Goal: Task Accomplishment & Management: Use online tool/utility

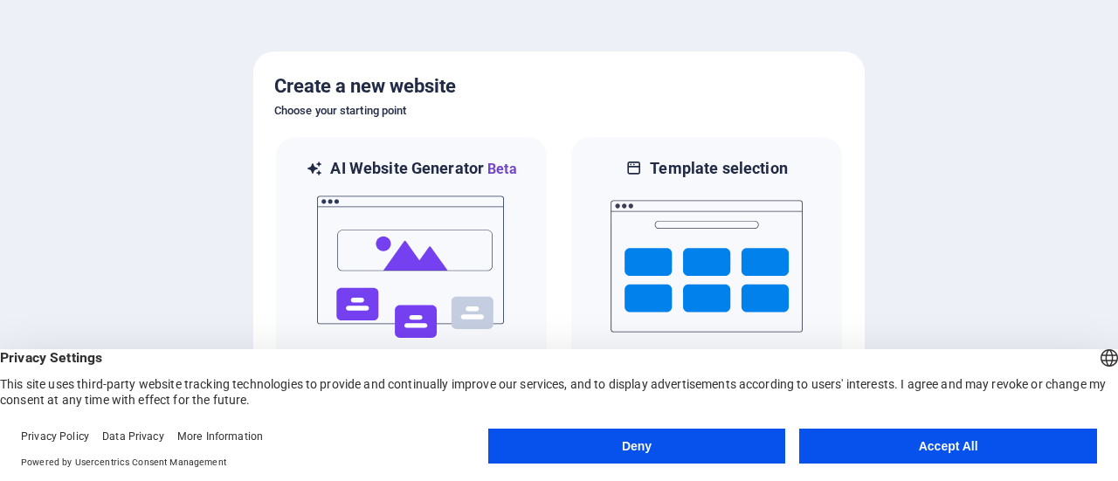
click at [867, 436] on button "Accept All" at bounding box center [948, 446] width 298 height 35
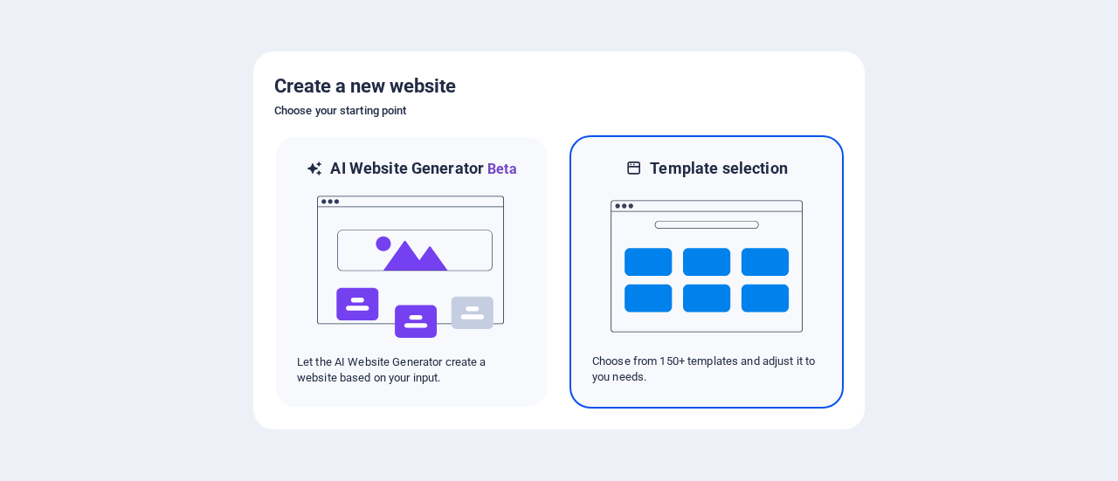
click at [610, 302] on div at bounding box center [706, 266] width 229 height 175
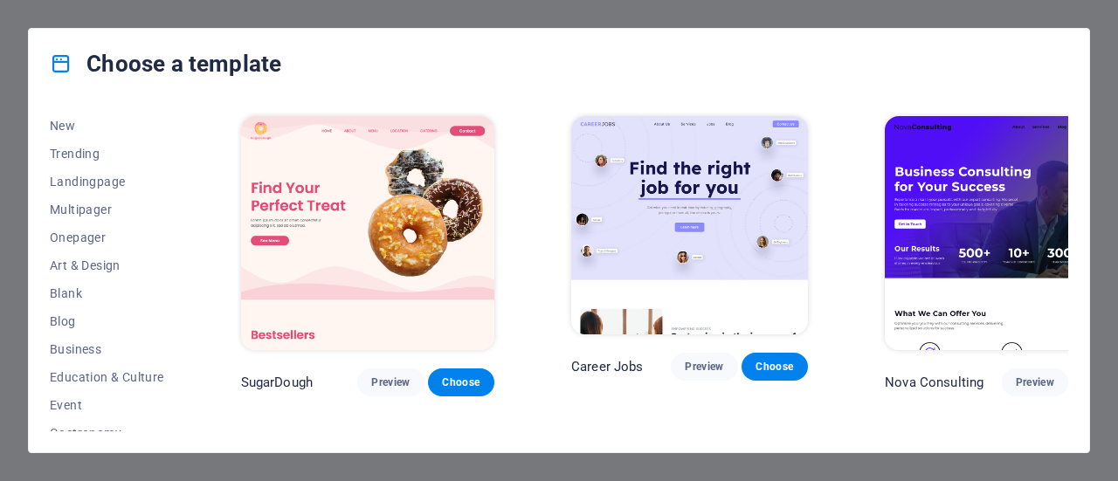
scroll to position [56, 0]
click at [82, 374] on span "Education & Culture" at bounding box center [107, 378] width 114 height 14
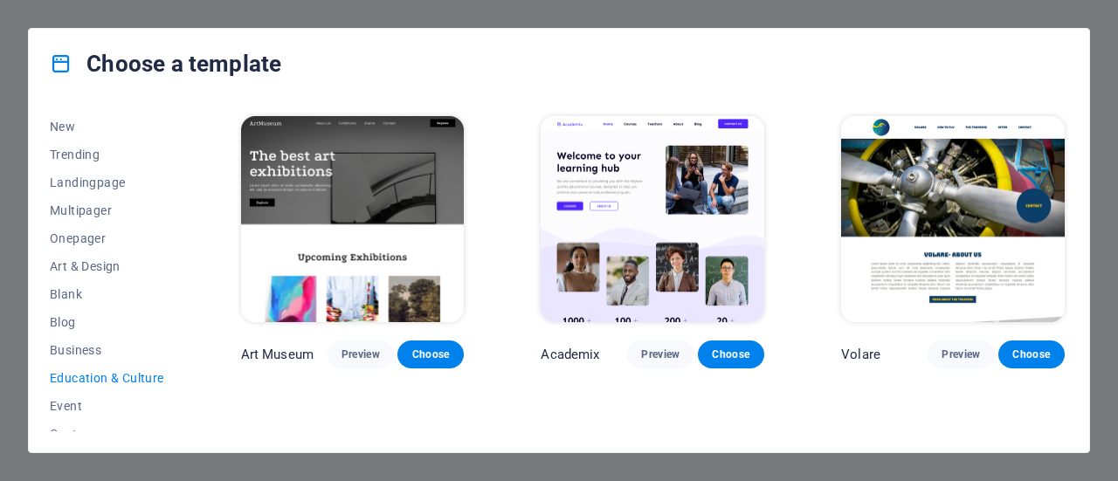
scroll to position [1, 0]
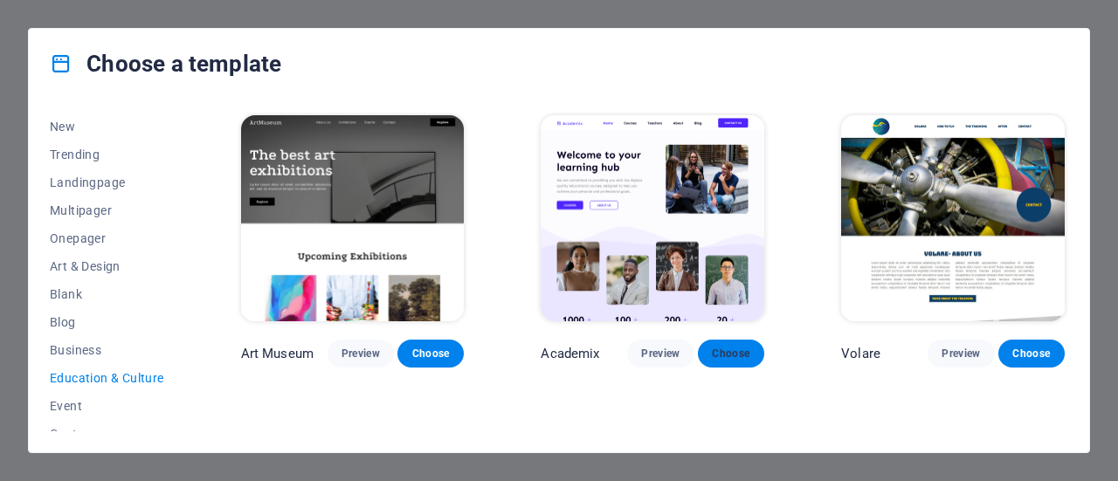
click at [725, 353] on span "Choose" at bounding box center [731, 354] width 38 height 14
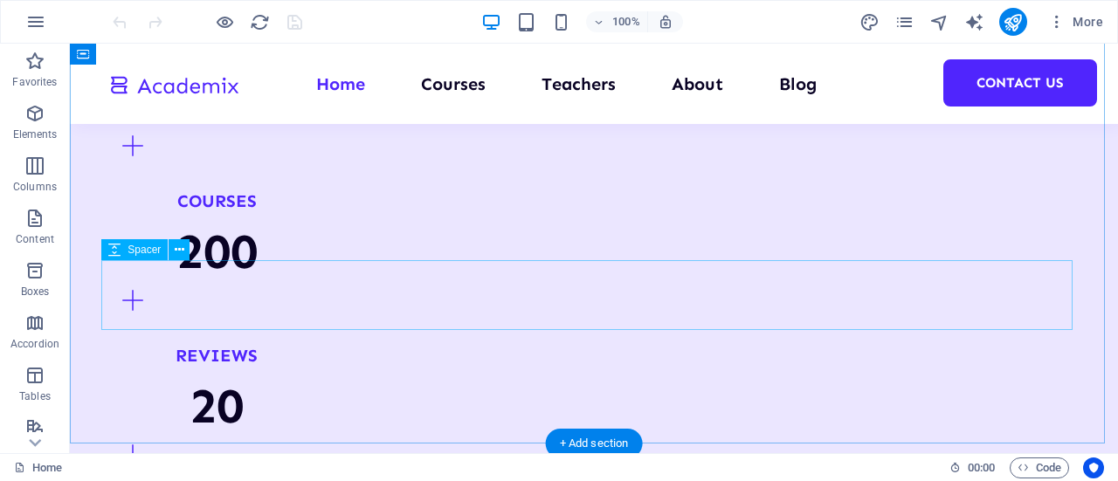
scroll to position [2152, 0]
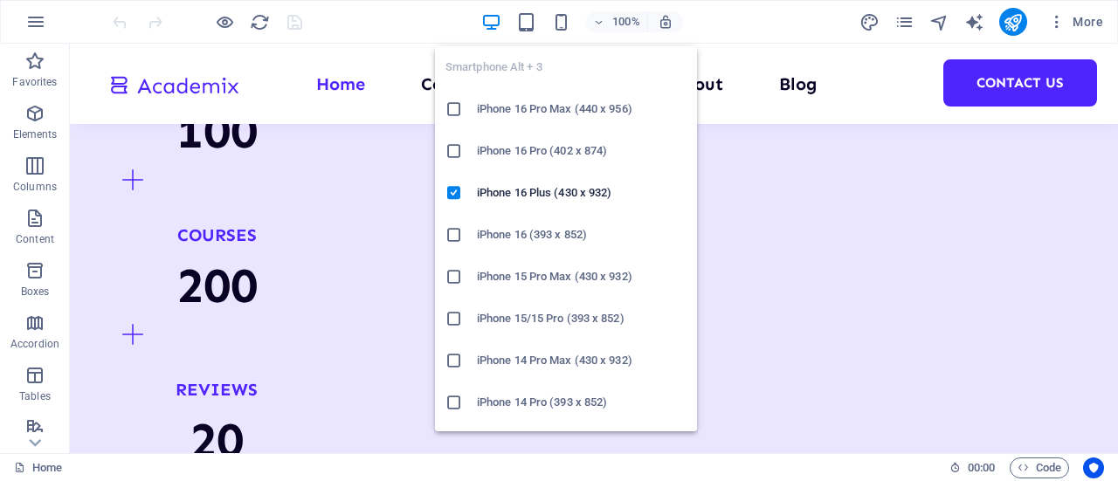
click at [504, 229] on h6 "iPhone 16 (393 x 852)" at bounding box center [582, 235] width 210 height 21
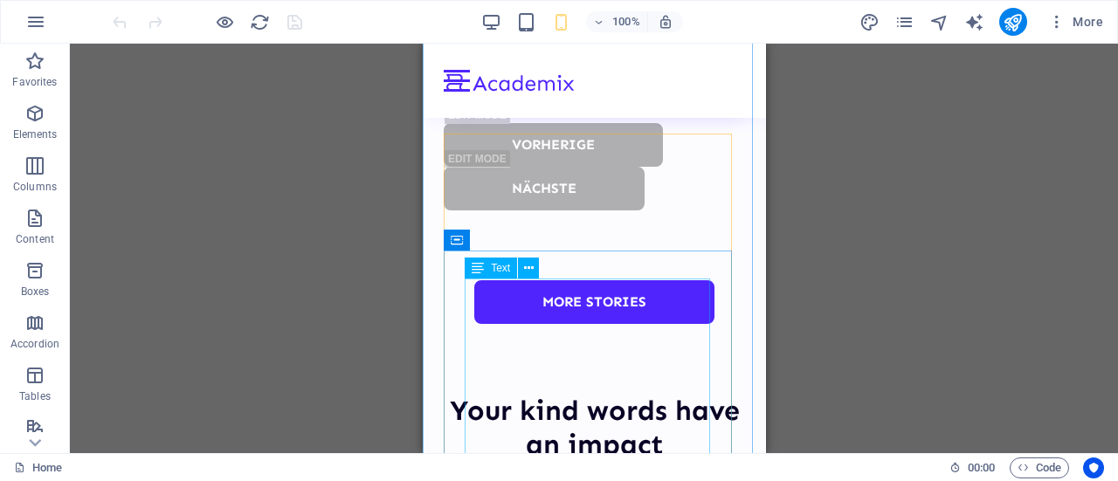
scroll to position [7575, 0]
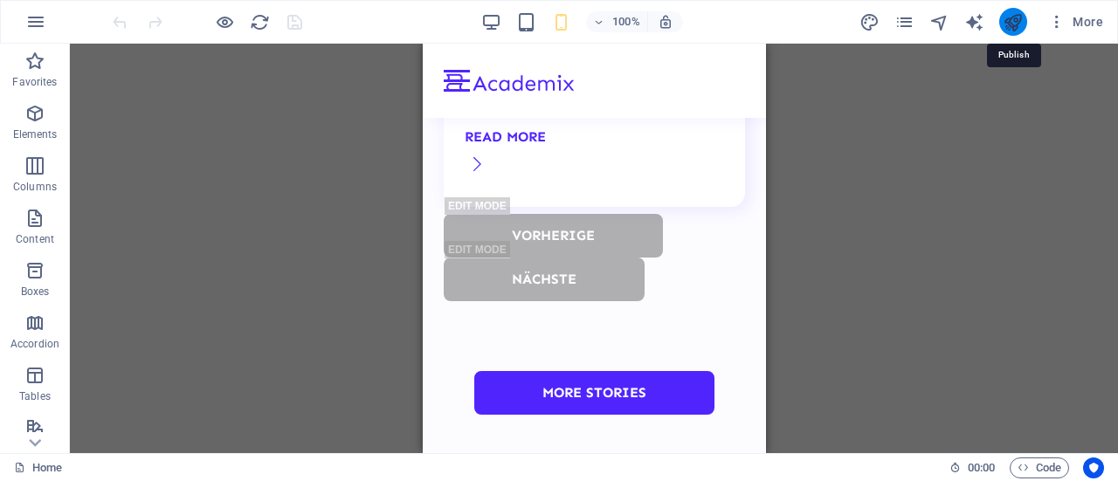
click at [1019, 13] on icon "publish" at bounding box center [1013, 22] width 20 height 20
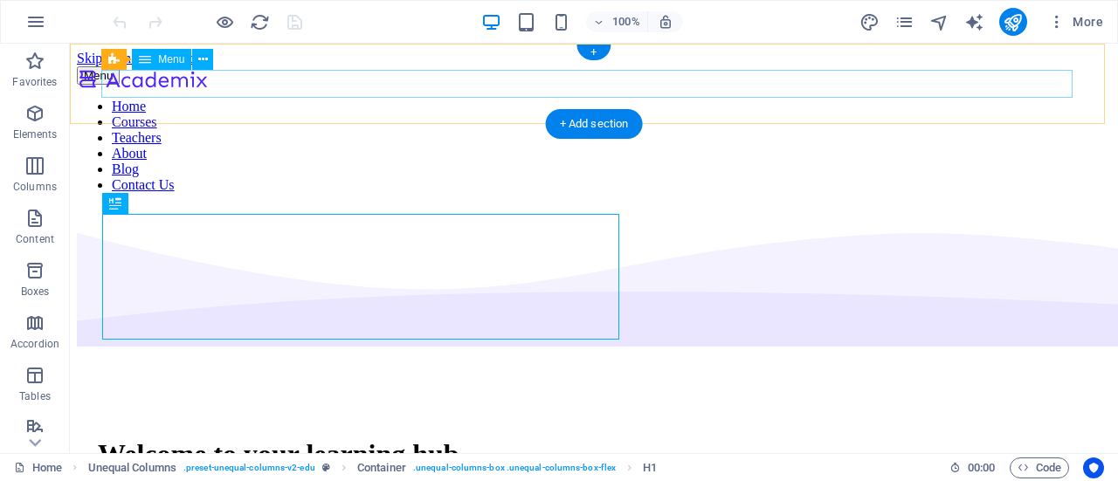
click at [564, 99] on nav "Home Courses Teachers About Blog Contact Us" at bounding box center [594, 146] width 1034 height 94
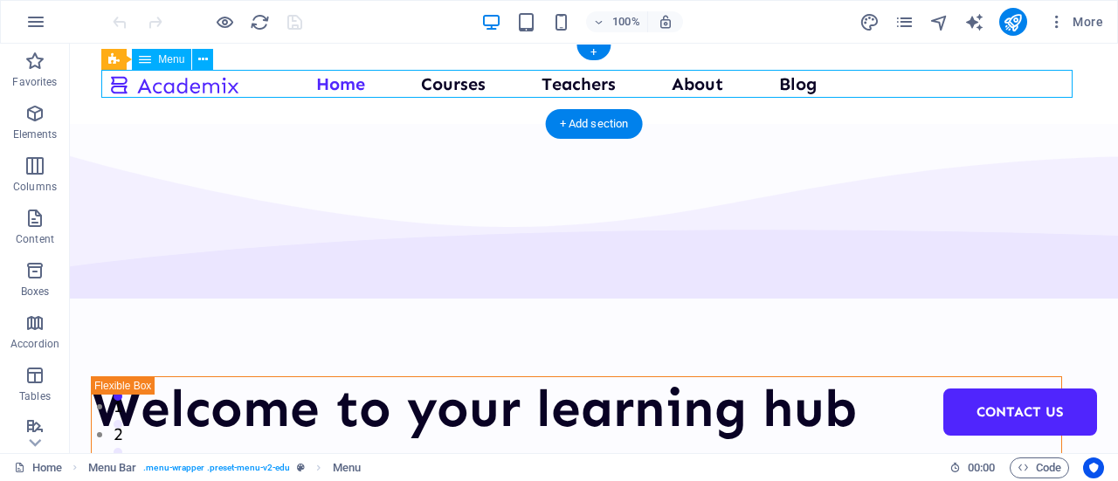
click at [551, 83] on nav "Home Courses Teachers About Blog Contact Us" at bounding box center [594, 84] width 972 height 28
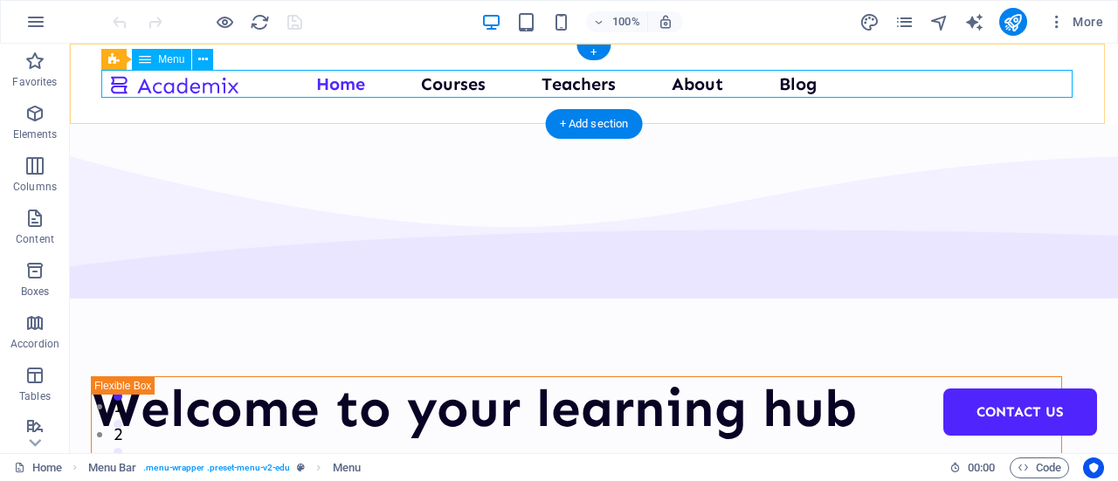
click at [444, 90] on nav "Home Courses Teachers About Blog Contact Us" at bounding box center [594, 84] width 972 height 28
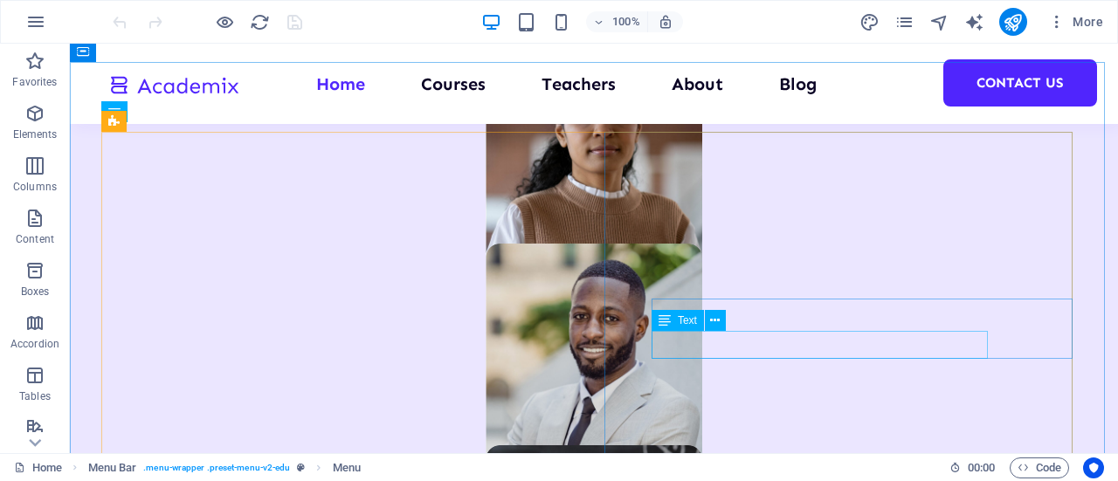
scroll to position [1145, 0]
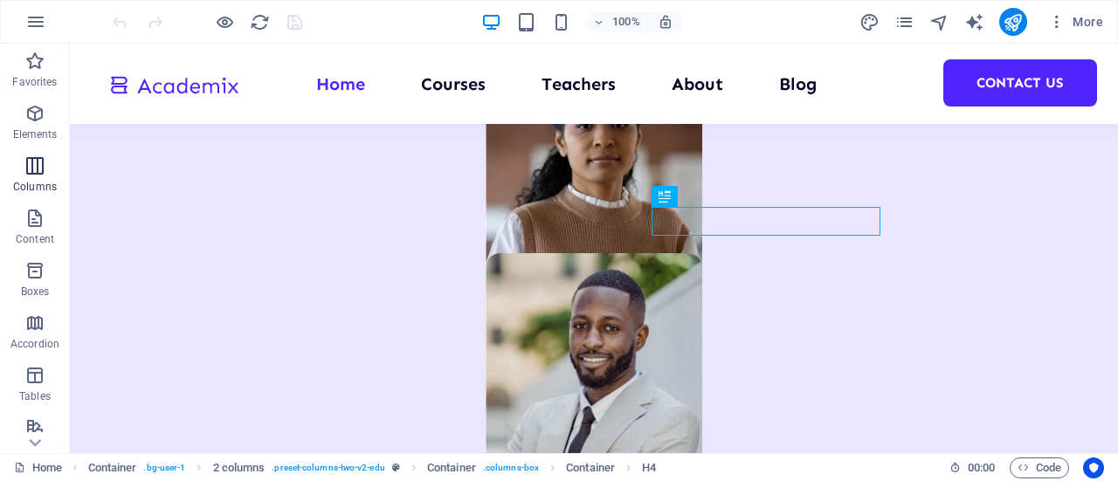
click at [35, 179] on span "Columns" at bounding box center [35, 177] width 70 height 42
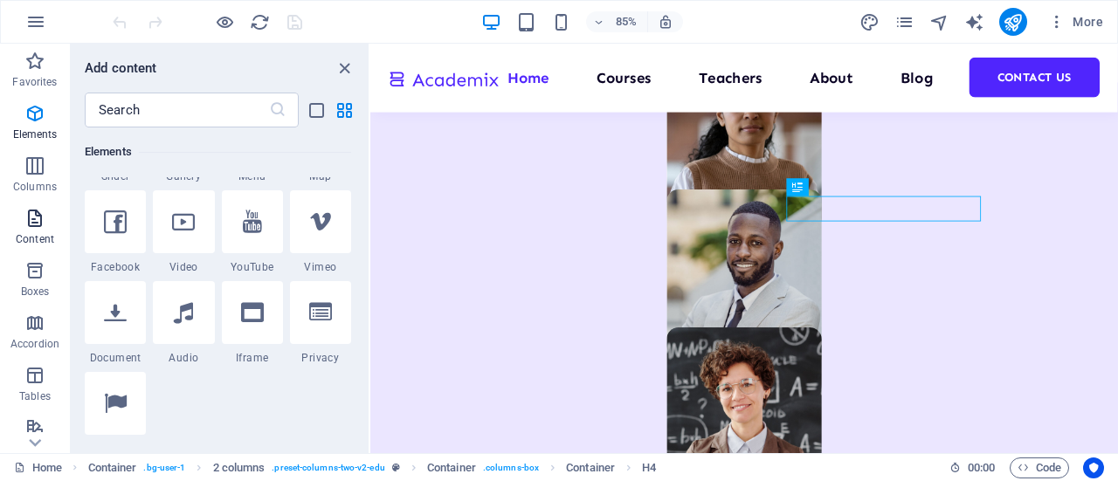
click at [38, 212] on icon "button" at bounding box center [34, 218] width 21 height 21
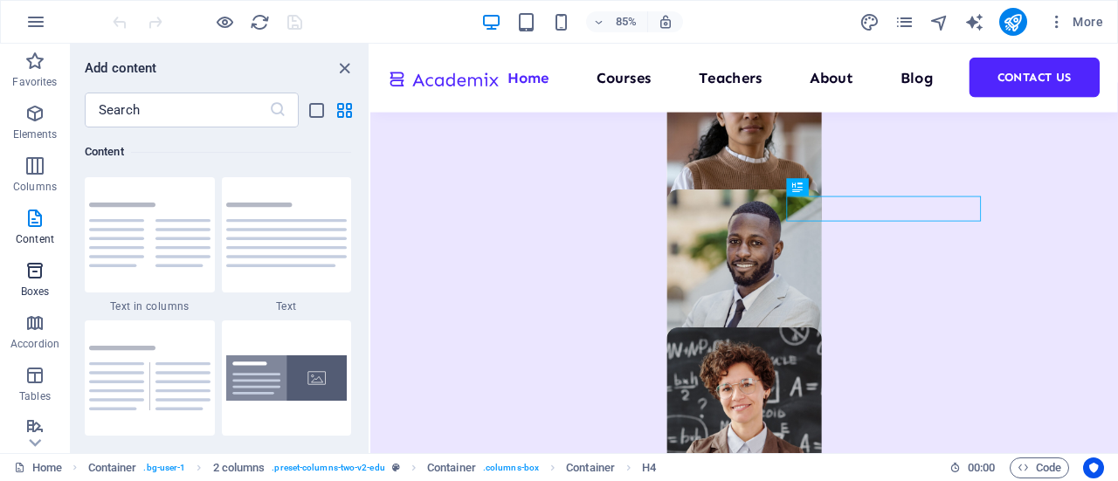
click at [39, 276] on icon "button" at bounding box center [34, 270] width 21 height 21
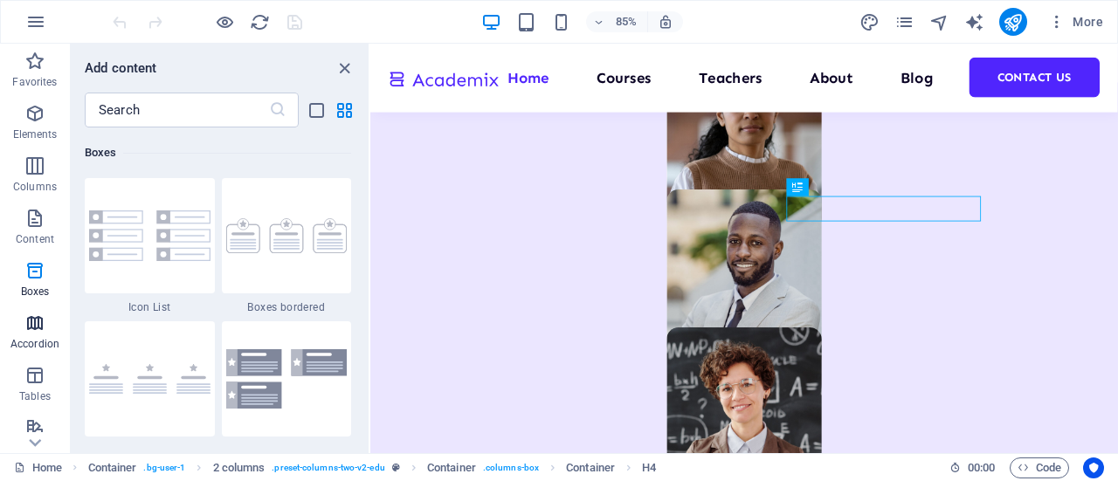
click at [43, 336] on span "Accordion" at bounding box center [35, 334] width 70 height 42
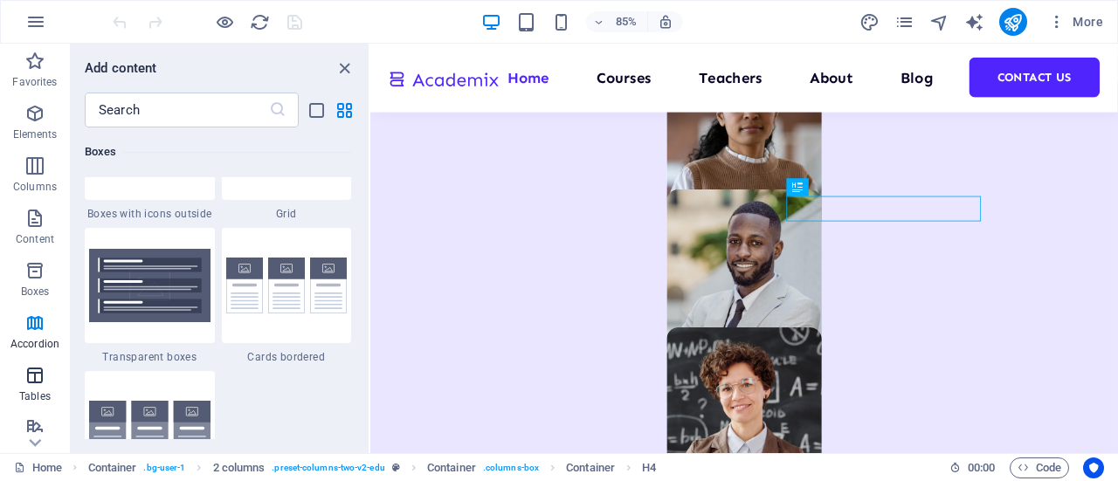
scroll to position [5561, 0]
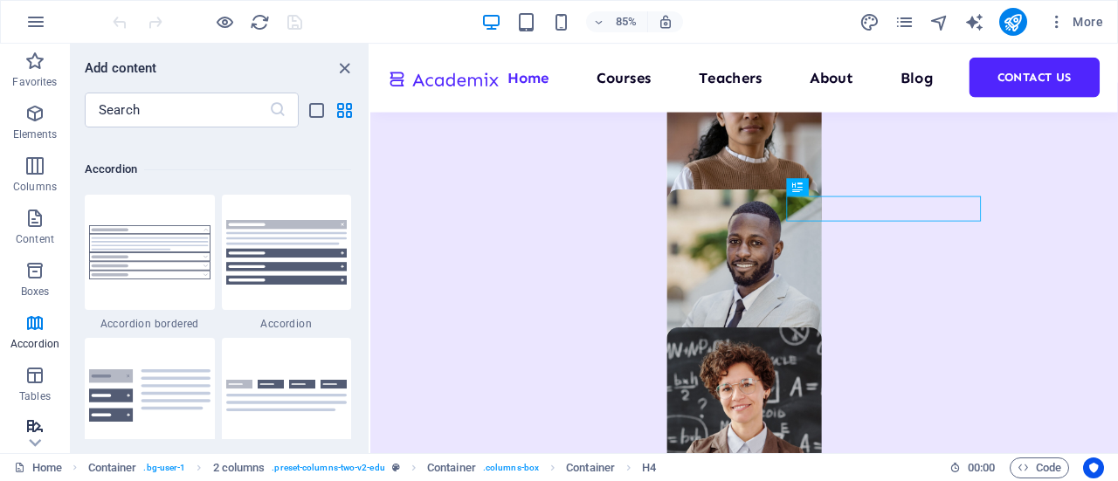
drag, startPoint x: 38, startPoint y: 384, endPoint x: 34, endPoint y: 429, distance: 44.8
click at [34, 429] on div "Favorites Elements Columns Content Boxes Accordion Tables Features Images Slide…" at bounding box center [35, 437] width 70 height 786
click at [34, 429] on icon "button" at bounding box center [34, 428] width 21 height 21
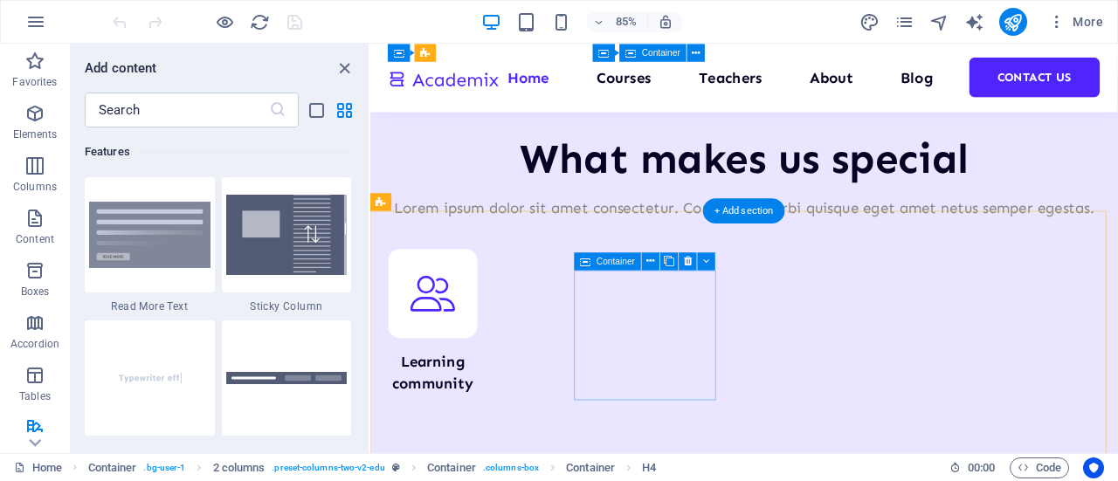
scroll to position [7218, 0]
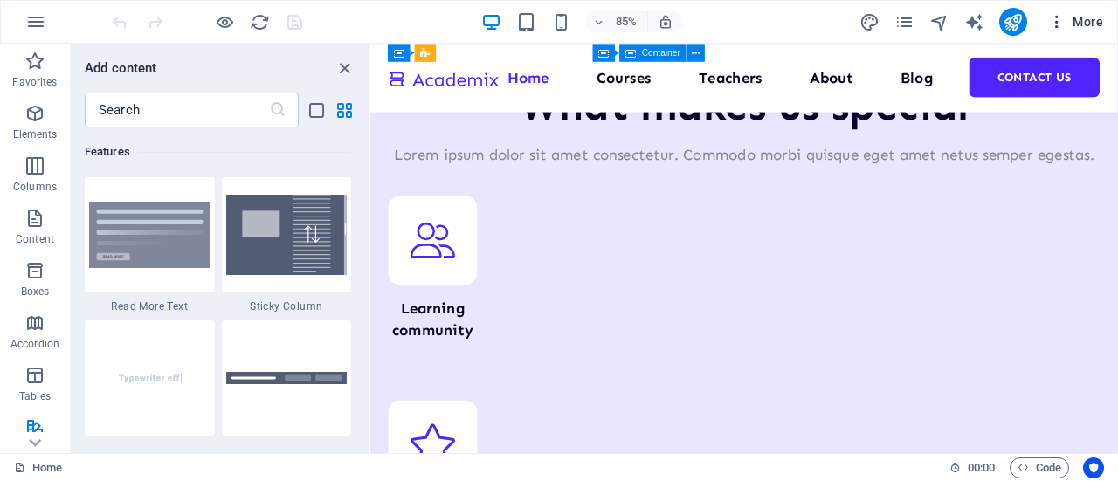
click at [1061, 11] on button "More" at bounding box center [1075, 22] width 69 height 28
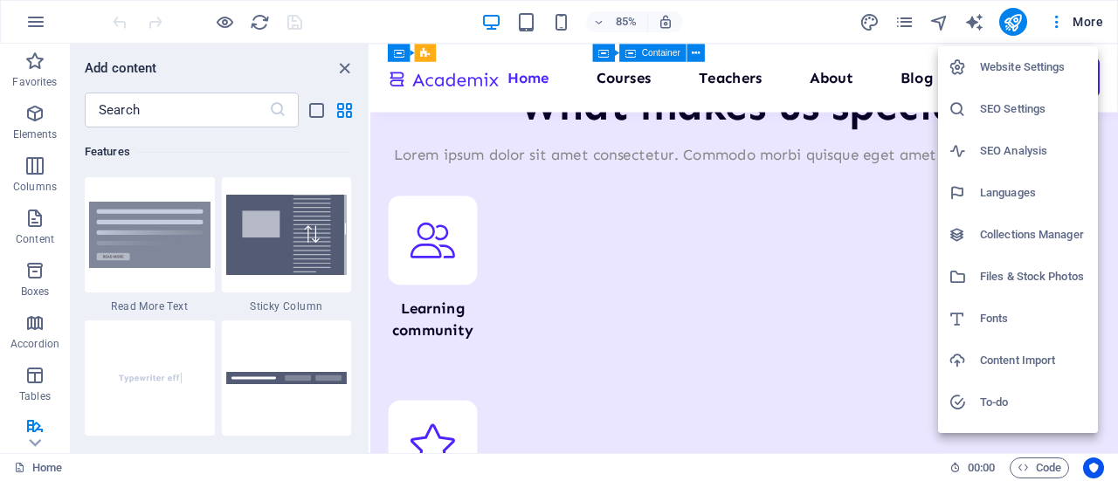
click at [1027, 59] on h6 "Website Settings" at bounding box center [1033, 67] width 107 height 21
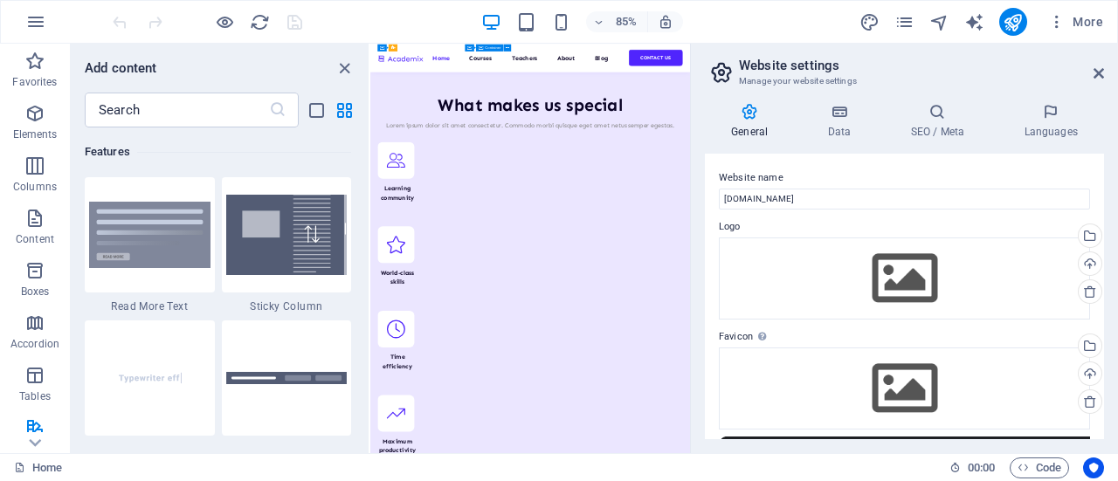
scroll to position [6507, 0]
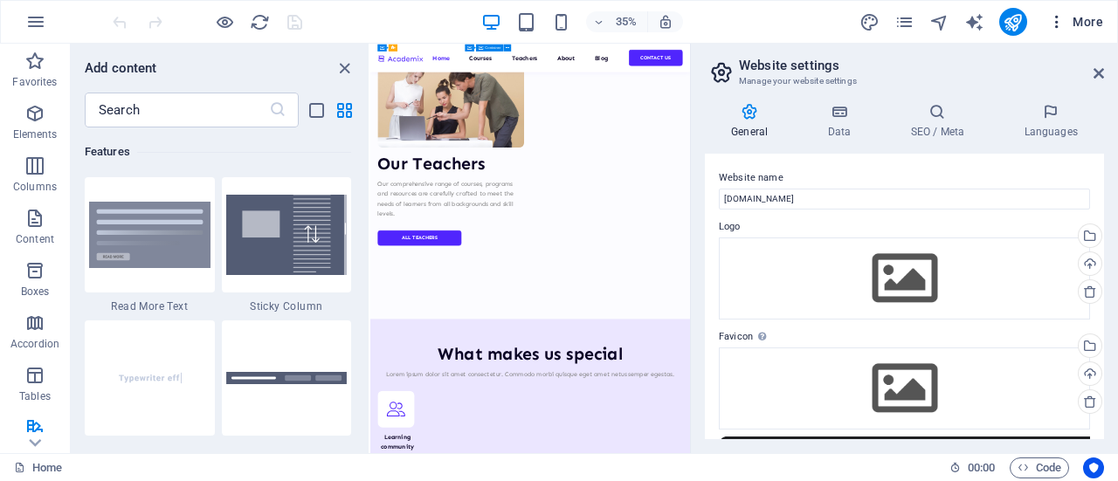
click at [1061, 19] on icon "button" at bounding box center [1056, 21] width 17 height 17
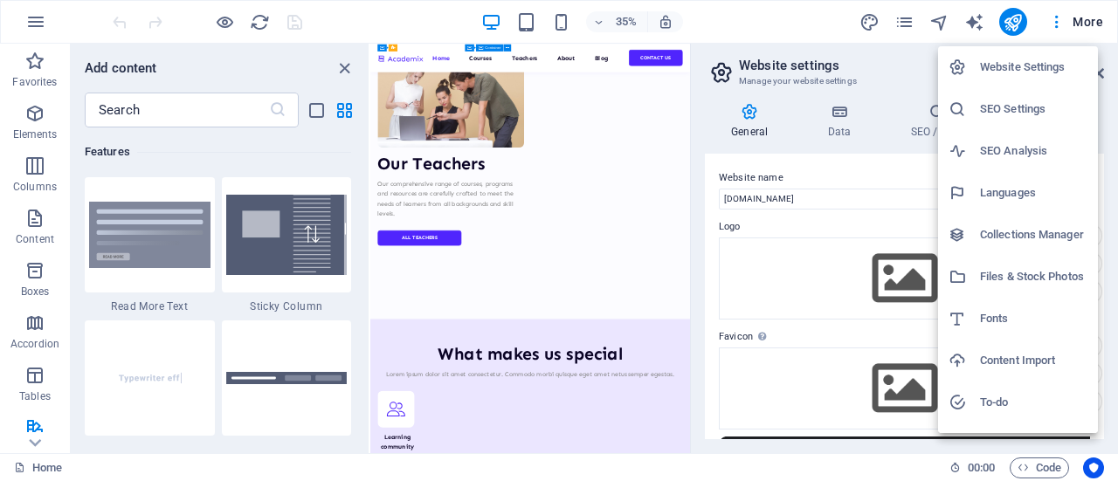
click at [1010, 21] on div at bounding box center [559, 240] width 1118 height 481
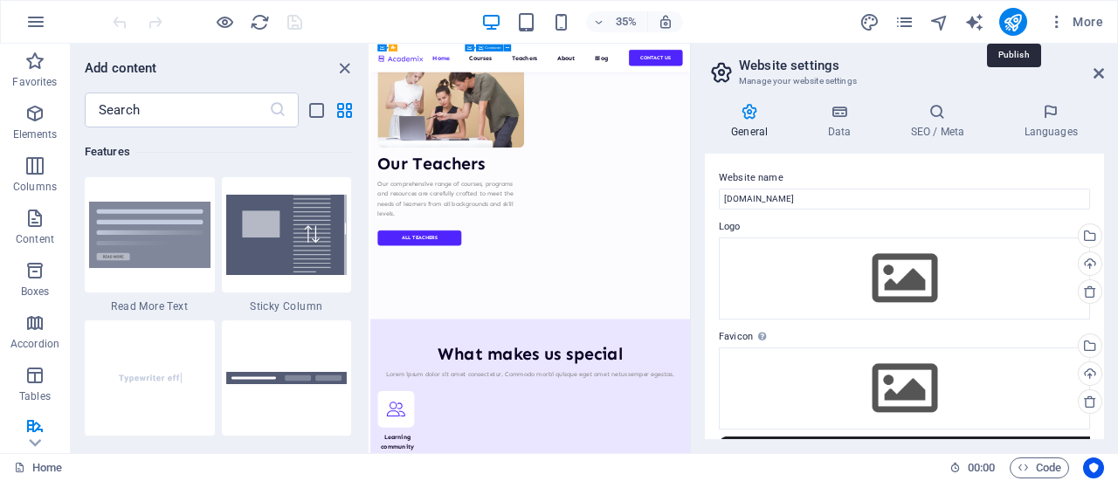
click at [1010, 21] on icon "publish" at bounding box center [1013, 22] width 20 height 20
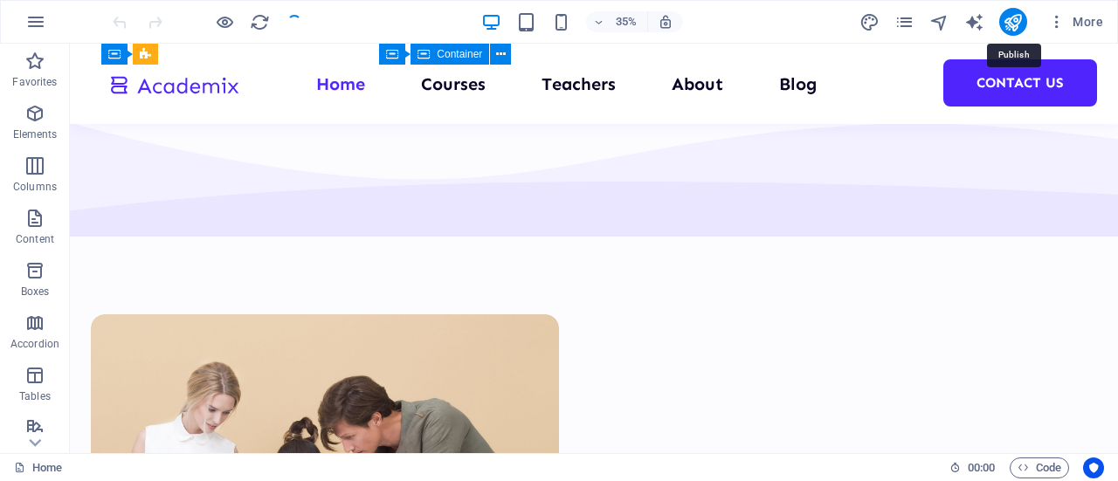
scroll to position [7118, 0]
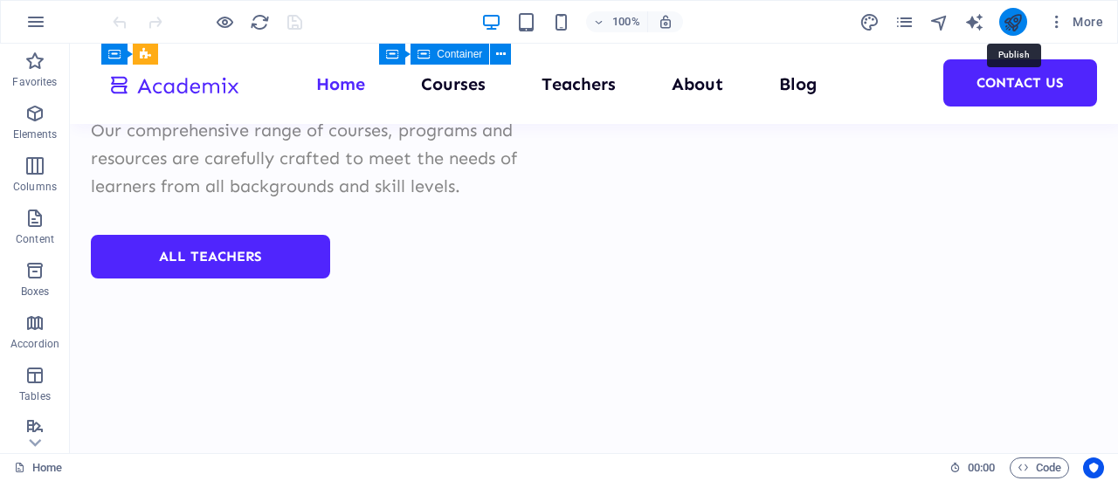
click at [1020, 19] on icon "publish" at bounding box center [1013, 22] width 20 height 20
